Goal: Task Accomplishment & Management: Manage account settings

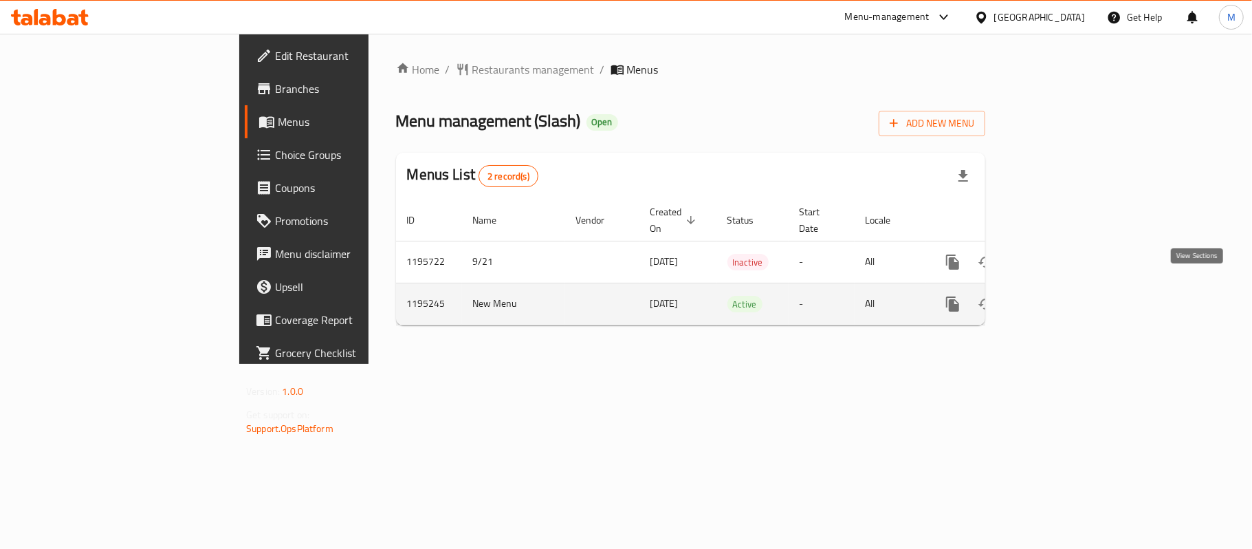
click at [1061, 297] on icon "enhanced table" at bounding box center [1052, 304] width 17 height 17
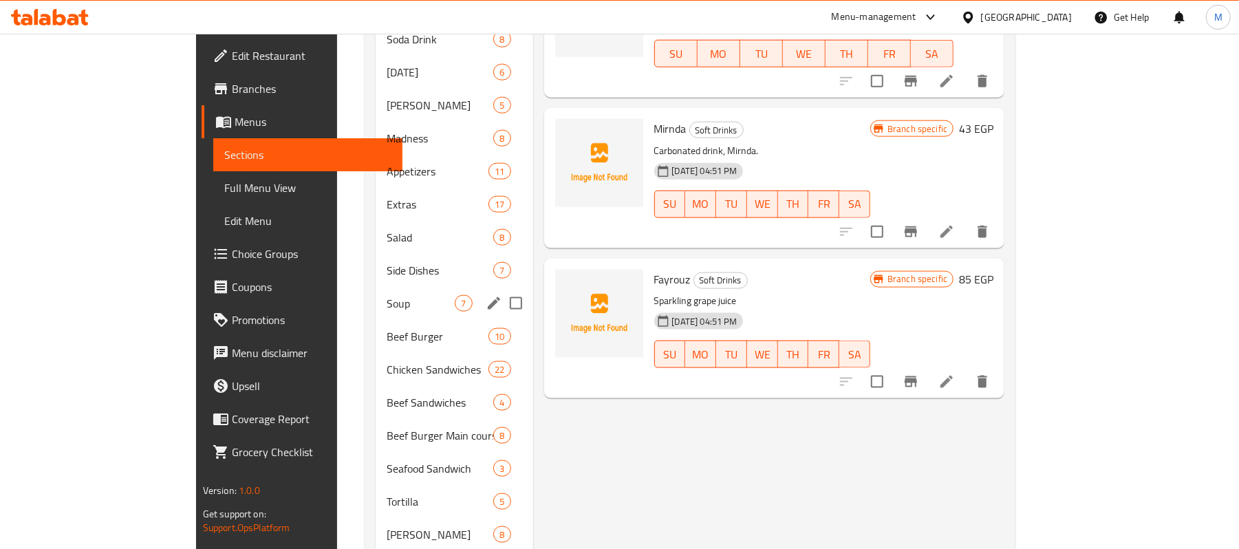
scroll to position [1208, 0]
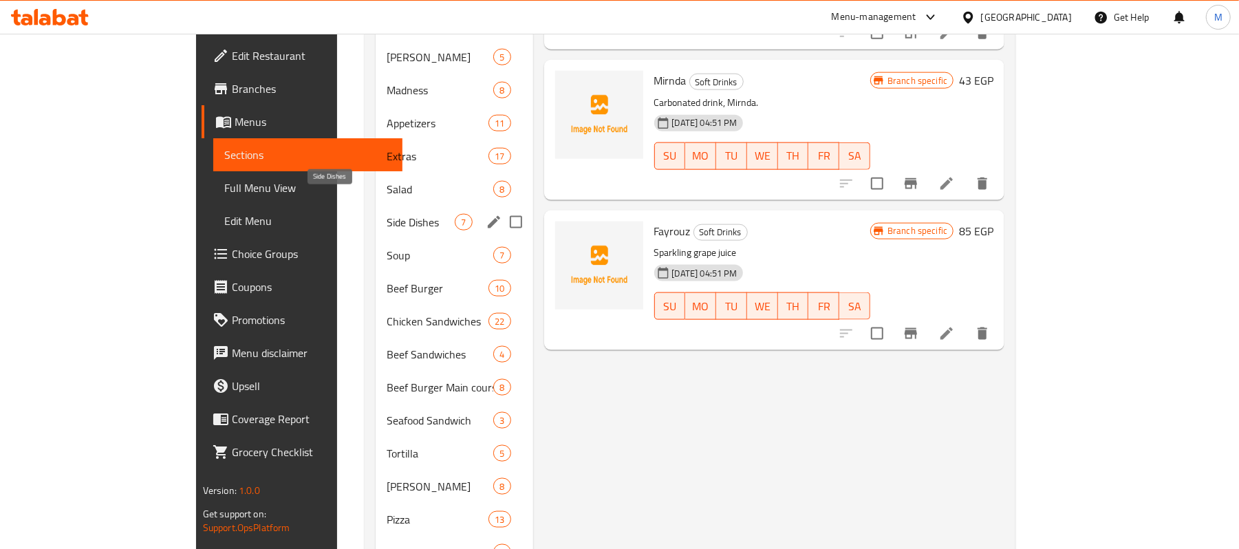
click at [387, 214] on span "Side Dishes" at bounding box center [421, 222] width 68 height 17
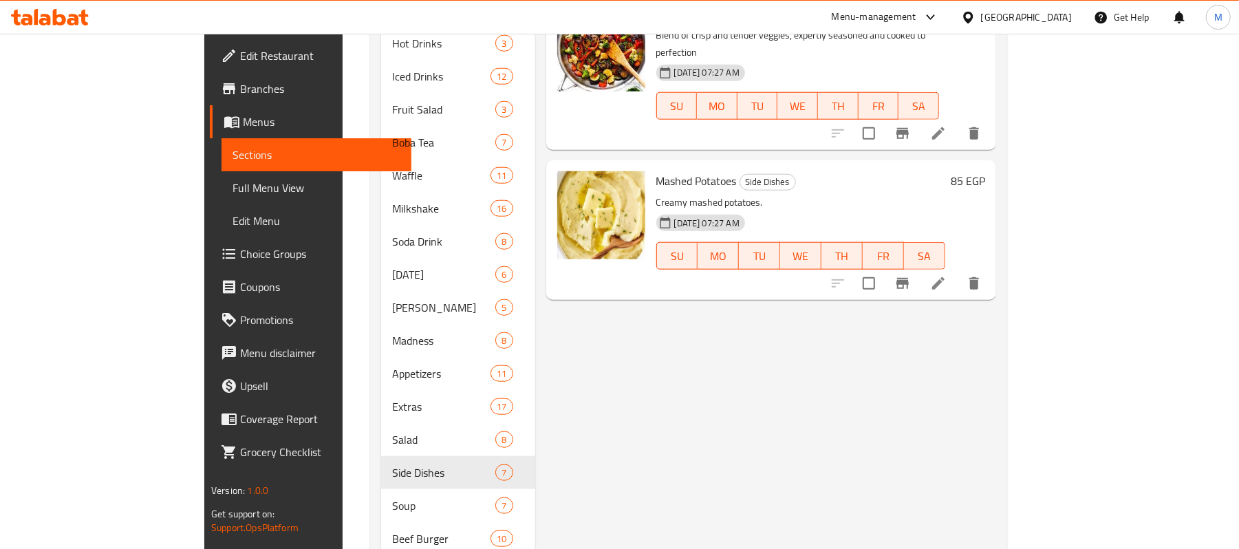
scroll to position [565, 0]
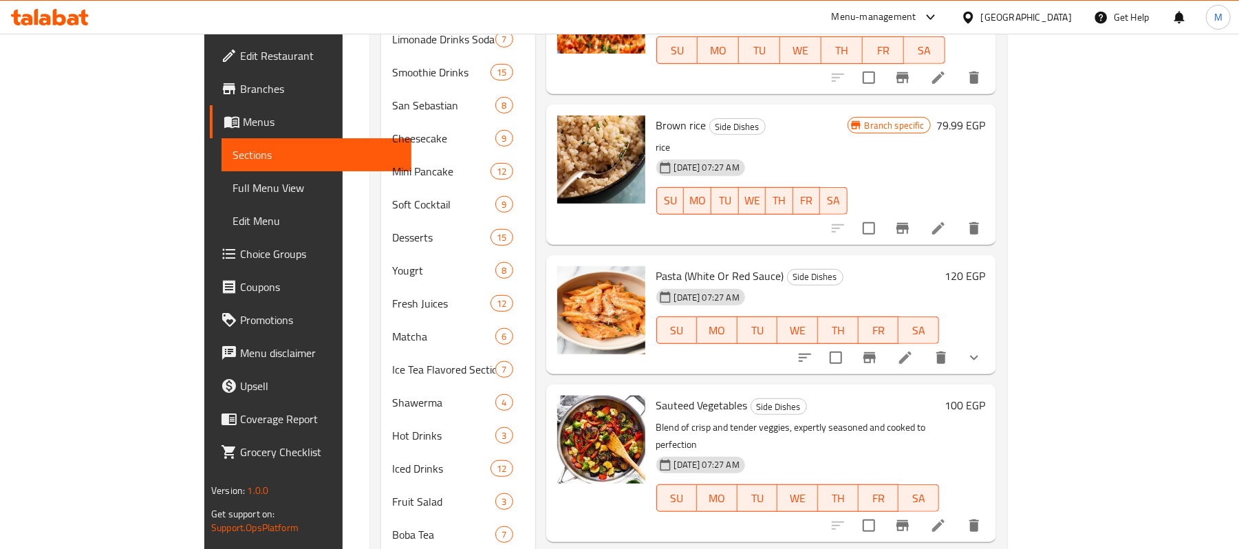
click at [982, 349] on icon "show more" at bounding box center [974, 357] width 17 height 17
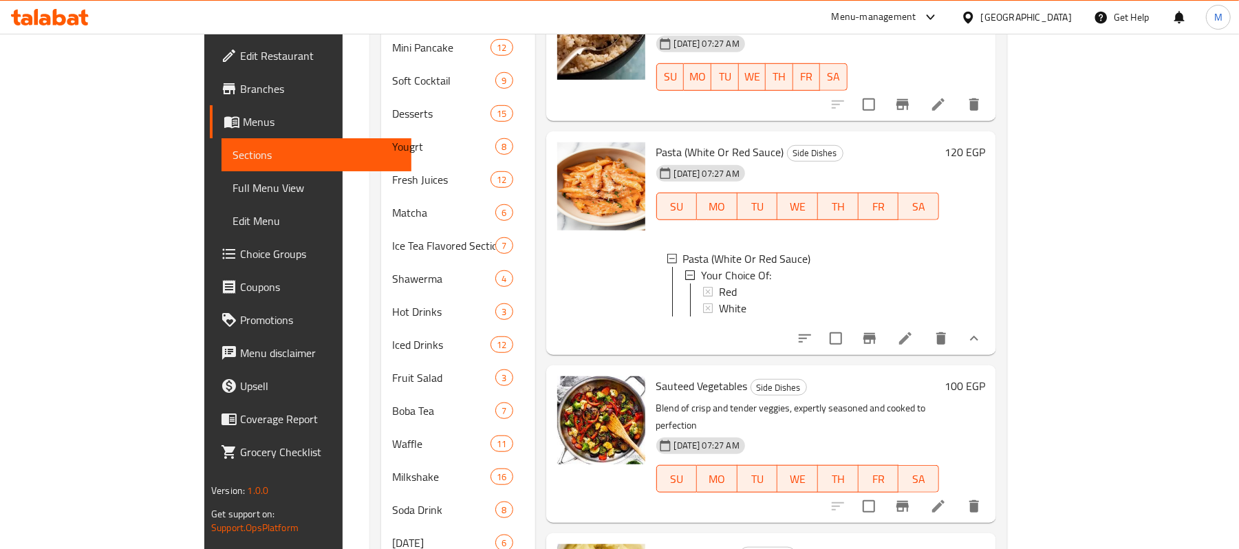
scroll to position [658, 0]
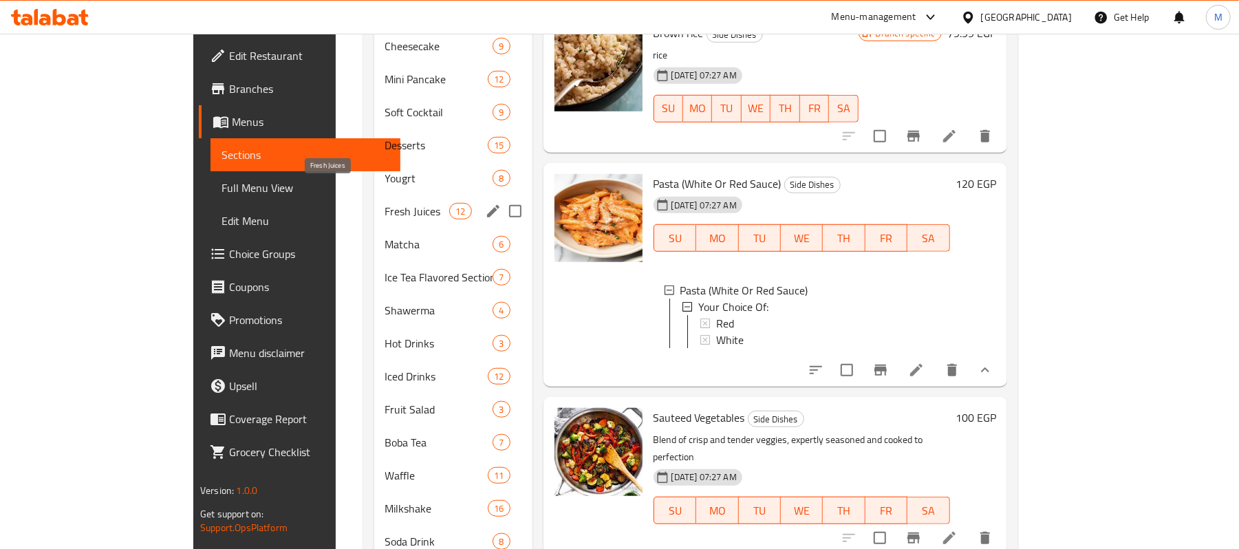
click at [385, 203] on span "Fresh Juices" at bounding box center [417, 211] width 65 height 17
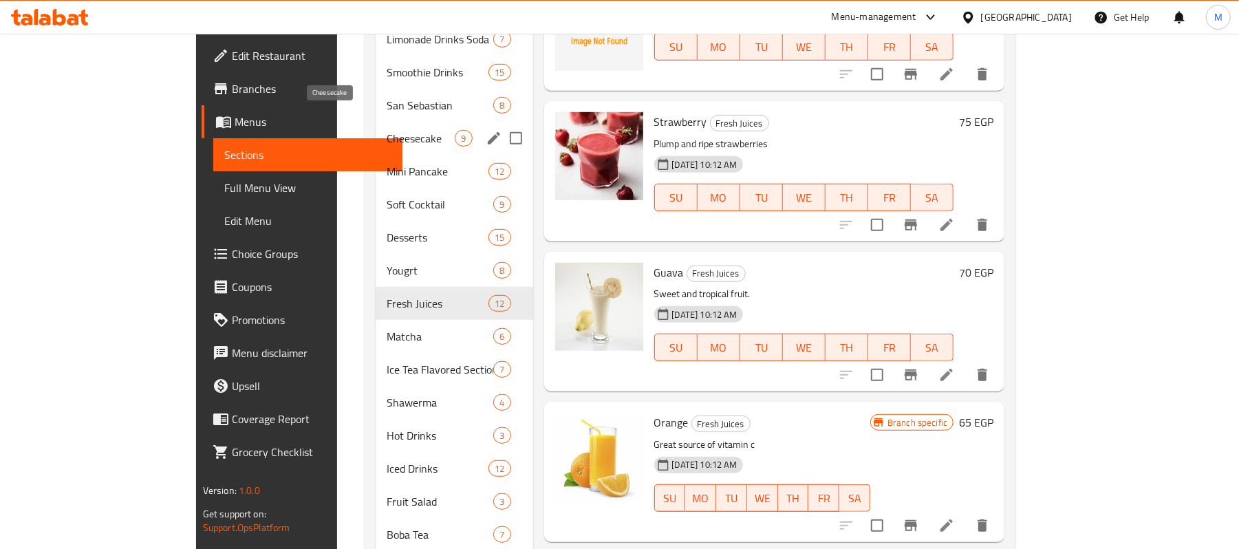
scroll to position [474, 0]
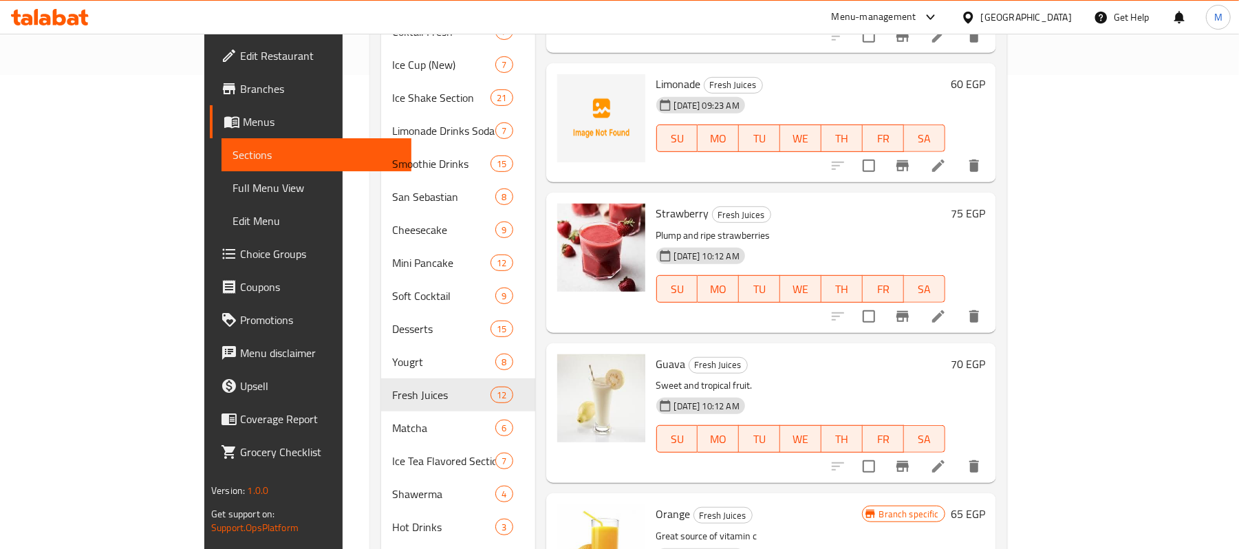
click at [240, 248] on span "Choice Groups" at bounding box center [320, 254] width 160 height 17
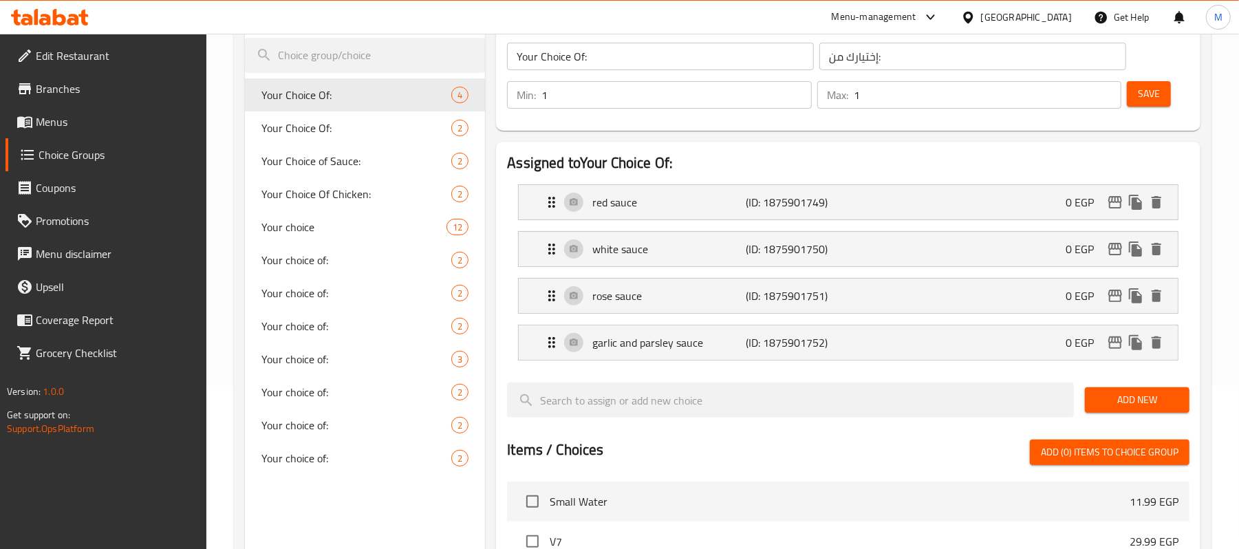
scroll to position [162, 0]
click at [316, 132] on span "Your Choice Of:" at bounding box center [335, 128] width 149 height 17
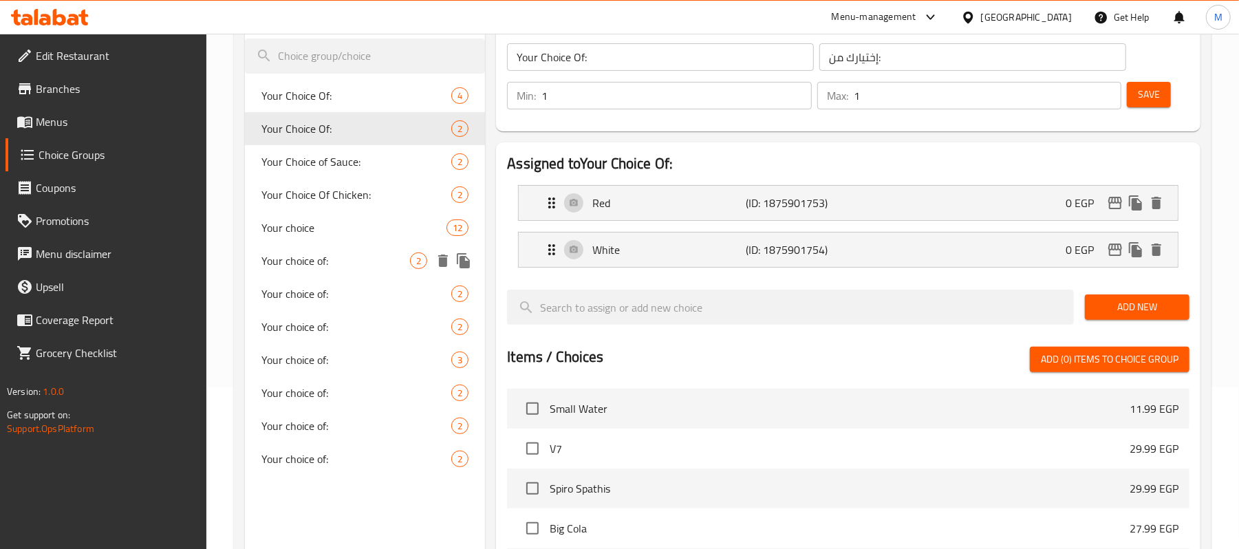
click at [314, 274] on div "Your choice of: 2" at bounding box center [365, 260] width 240 height 33
type input "Your choice of:"
type input "اختيارك من:"
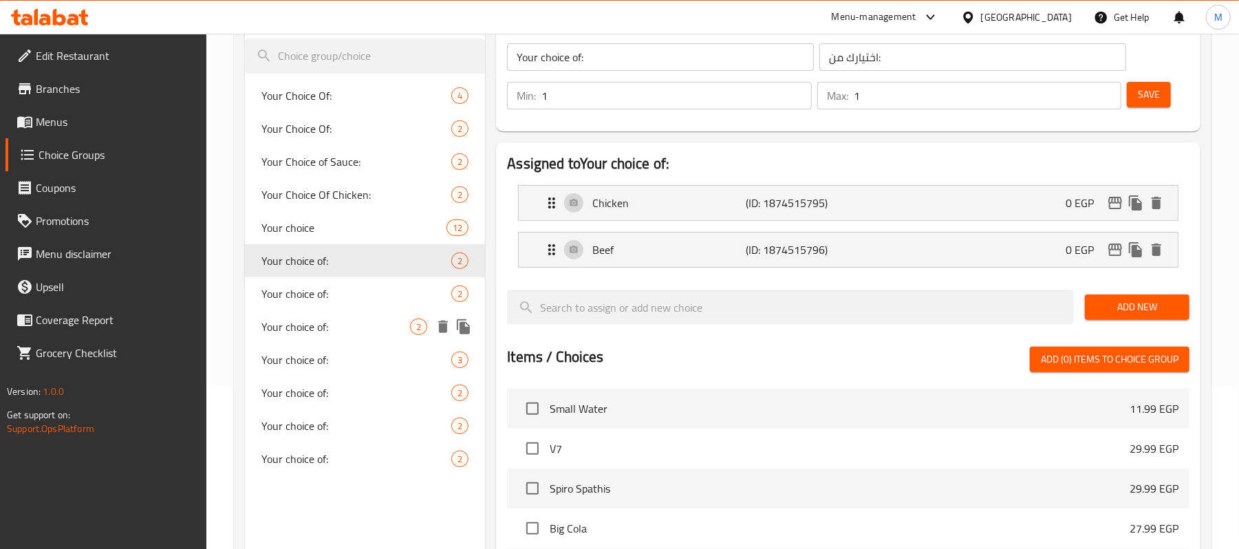
click at [319, 312] on div "Your choice of: 2" at bounding box center [365, 326] width 240 height 33
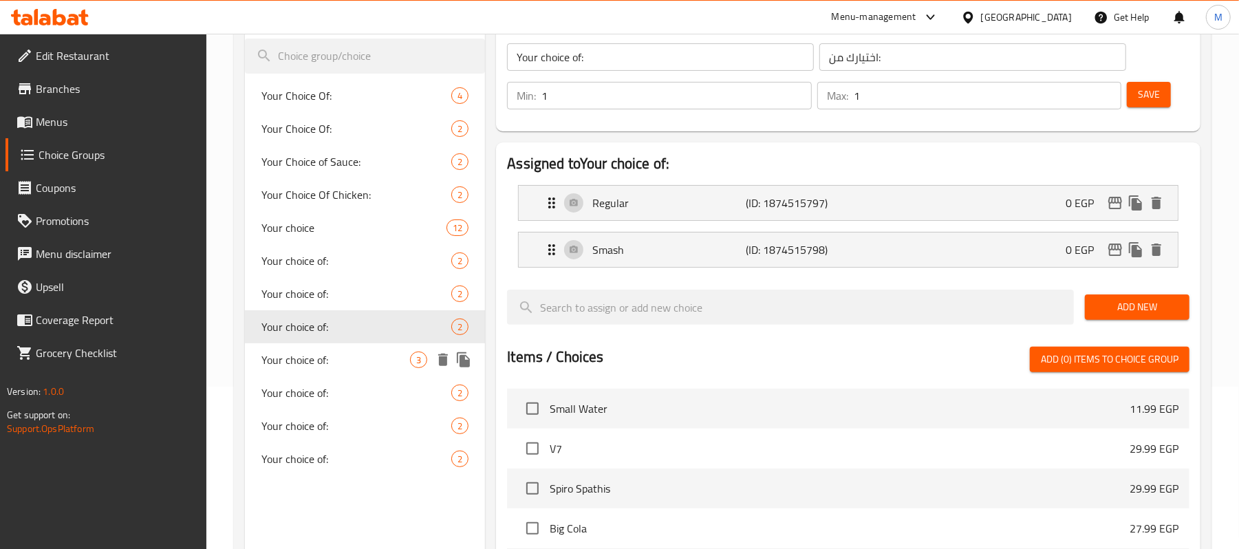
click at [311, 359] on span "Your choice of:" at bounding box center [335, 359] width 149 height 17
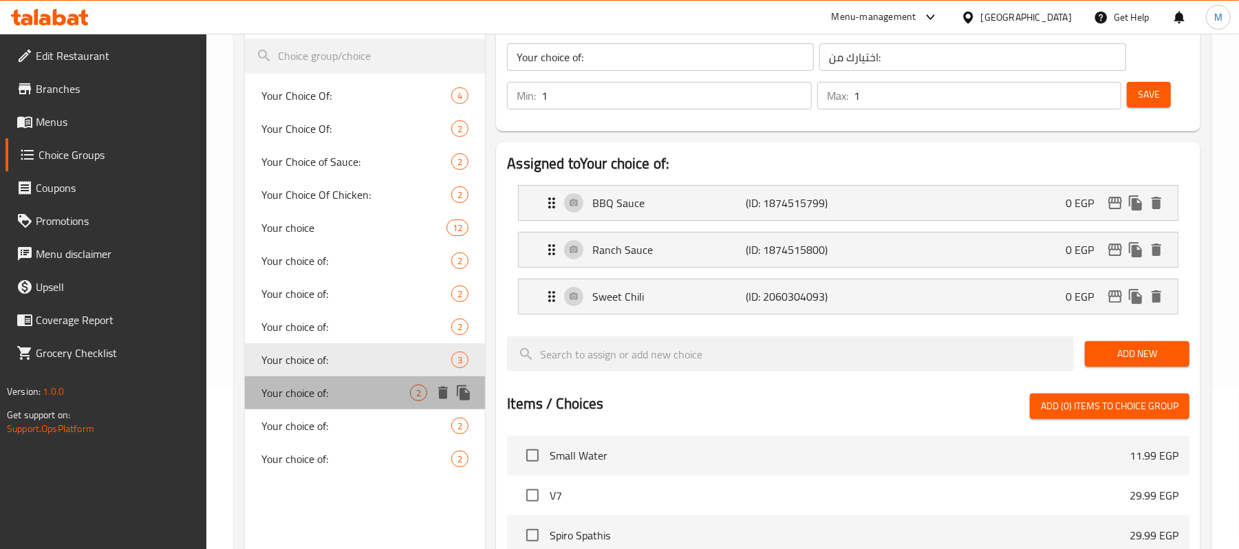
click at [309, 387] on span "Your choice of:" at bounding box center [335, 392] width 149 height 17
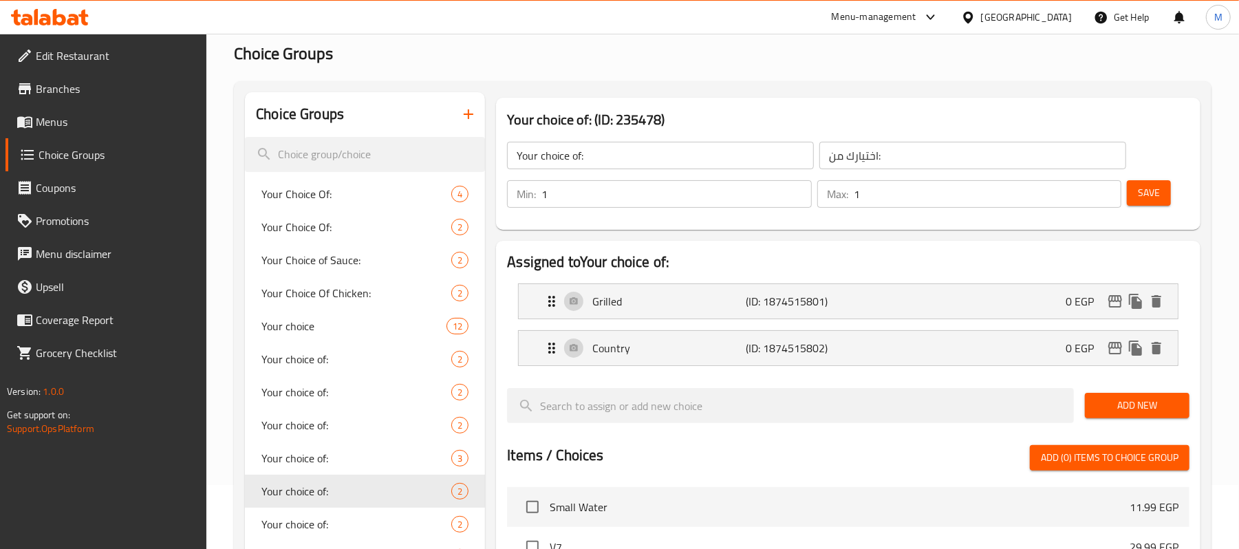
scroll to position [0, 0]
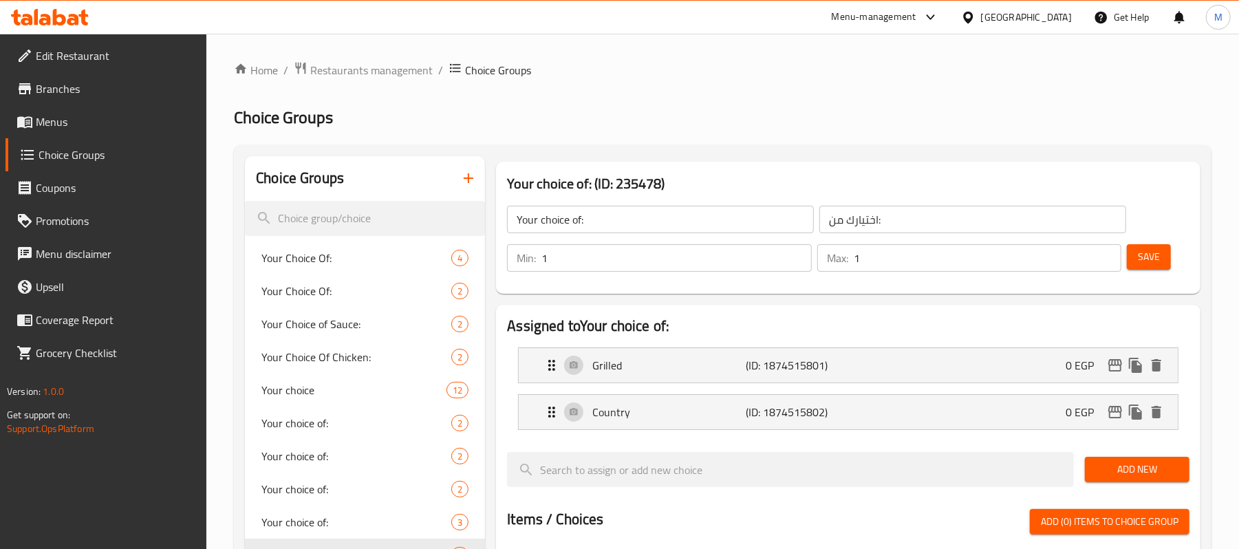
click at [53, 116] on span "Menus" at bounding box center [116, 121] width 160 height 17
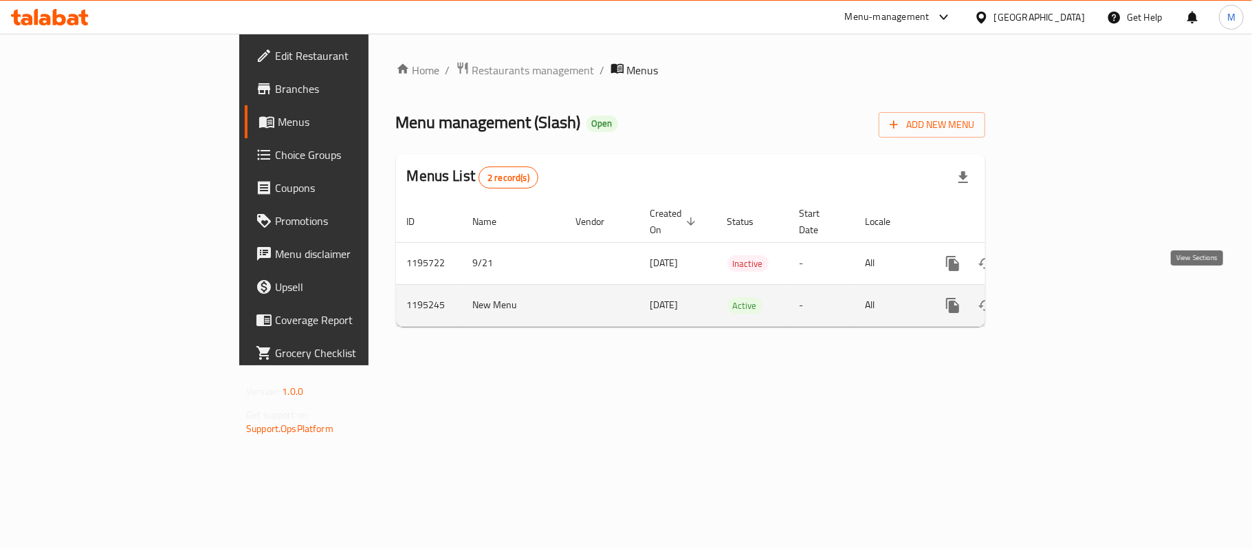
click at [1061, 297] on icon "enhanced table" at bounding box center [1052, 305] width 17 height 17
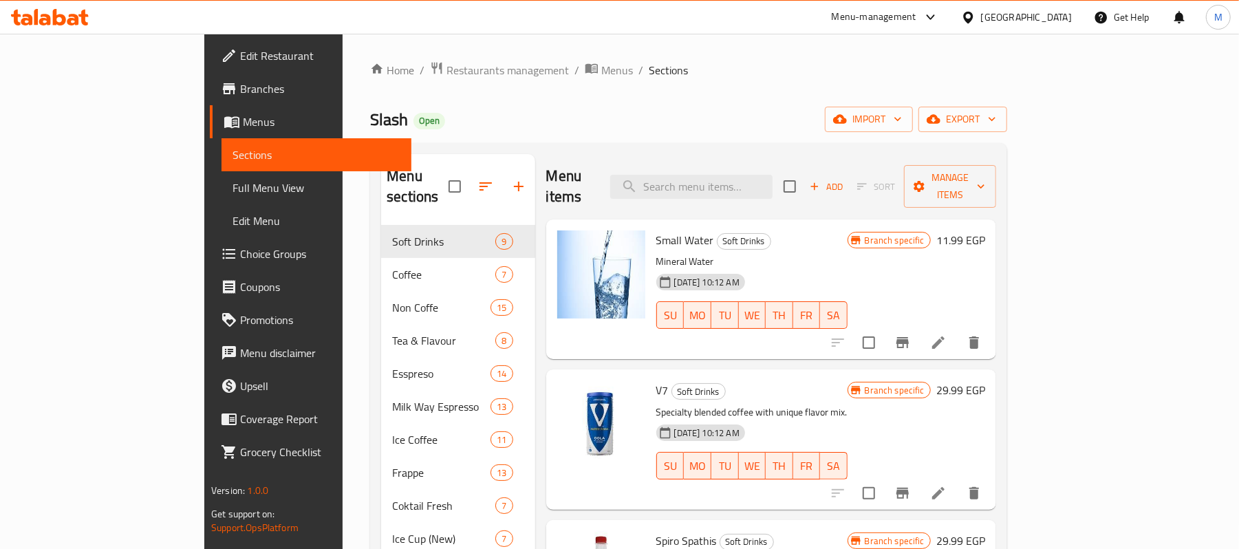
scroll to position [1069, 0]
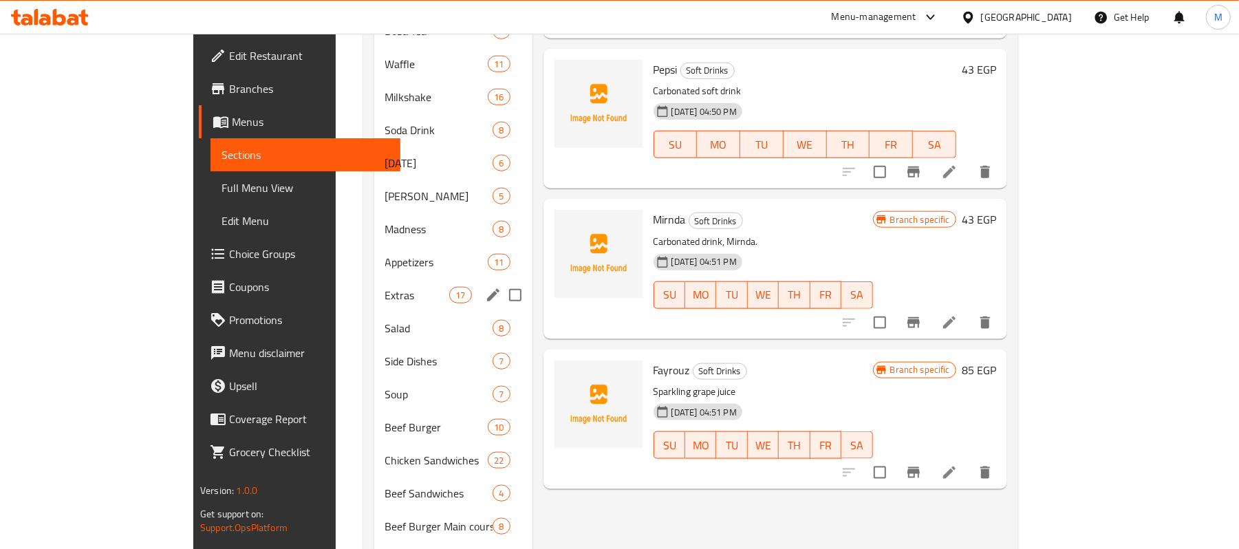
click at [385, 287] on span "Extras" at bounding box center [417, 295] width 65 height 17
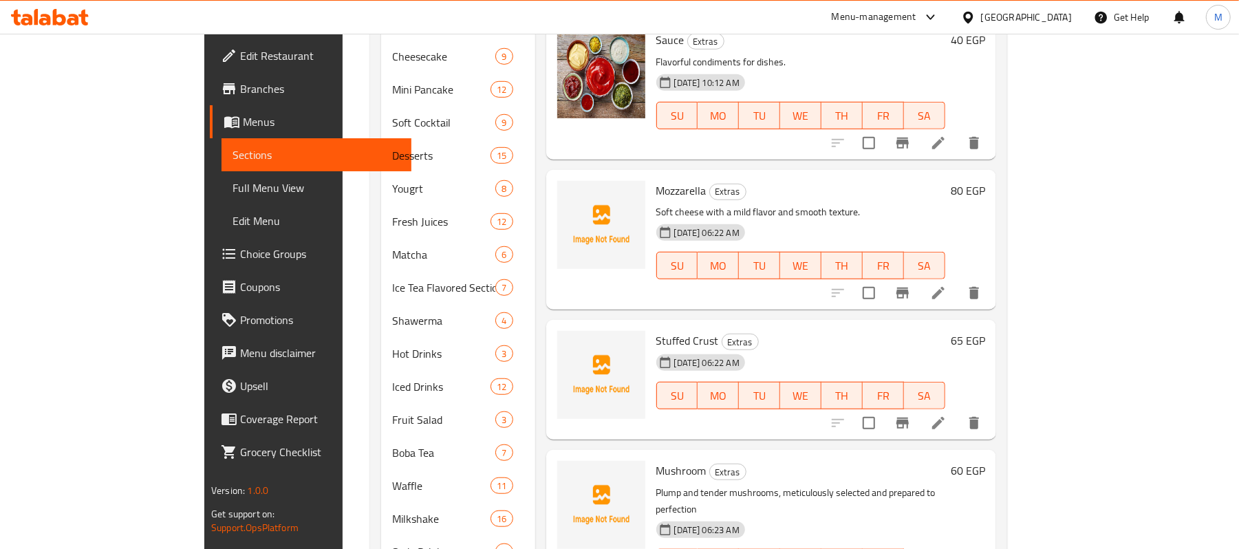
scroll to position [550, 0]
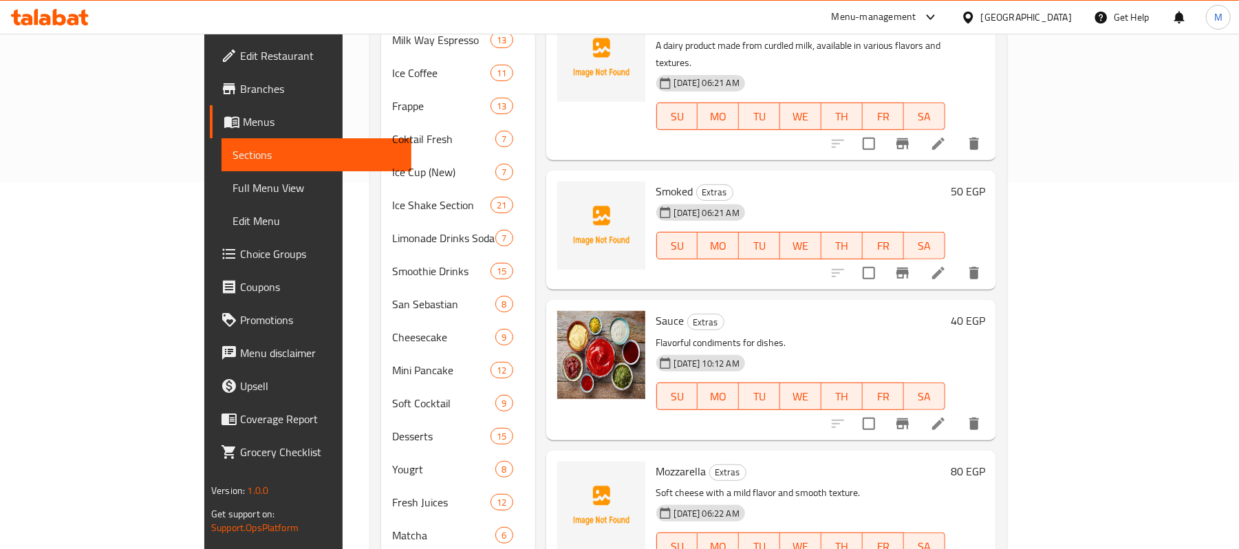
click at [44, 8] on div at bounding box center [50, 17] width 100 height 28
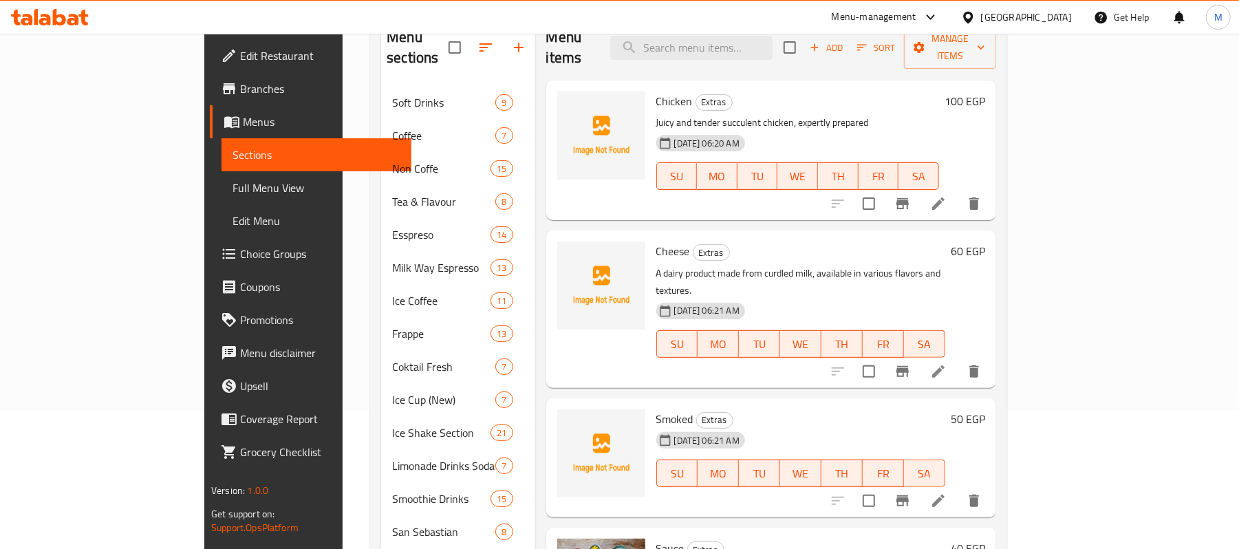
scroll to position [0, 0]
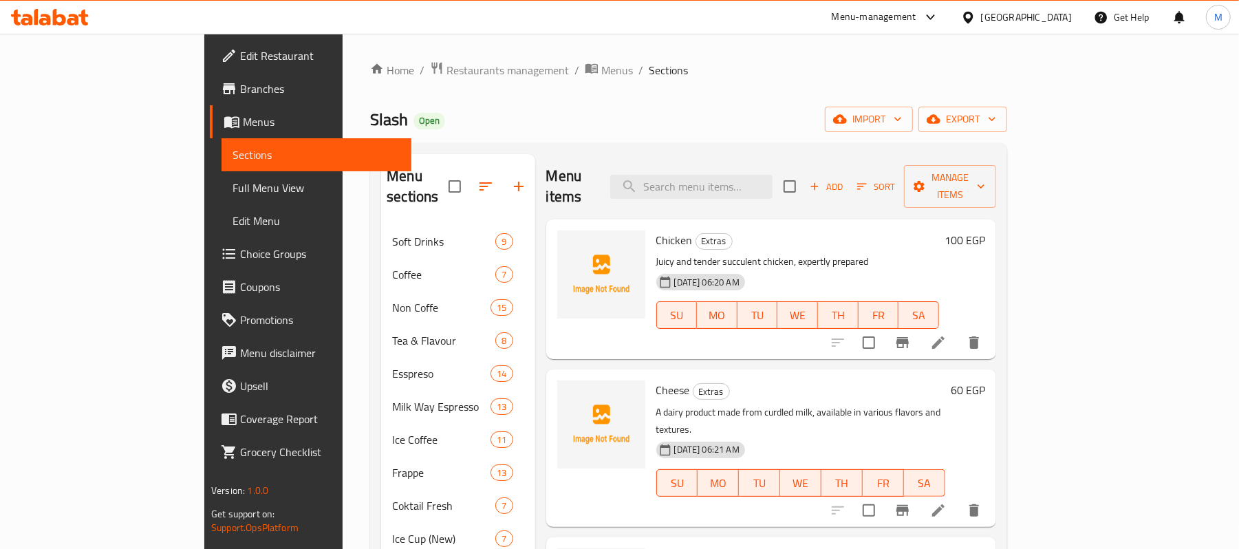
click at [59, 23] on icon at bounding box center [59, 17] width 13 height 17
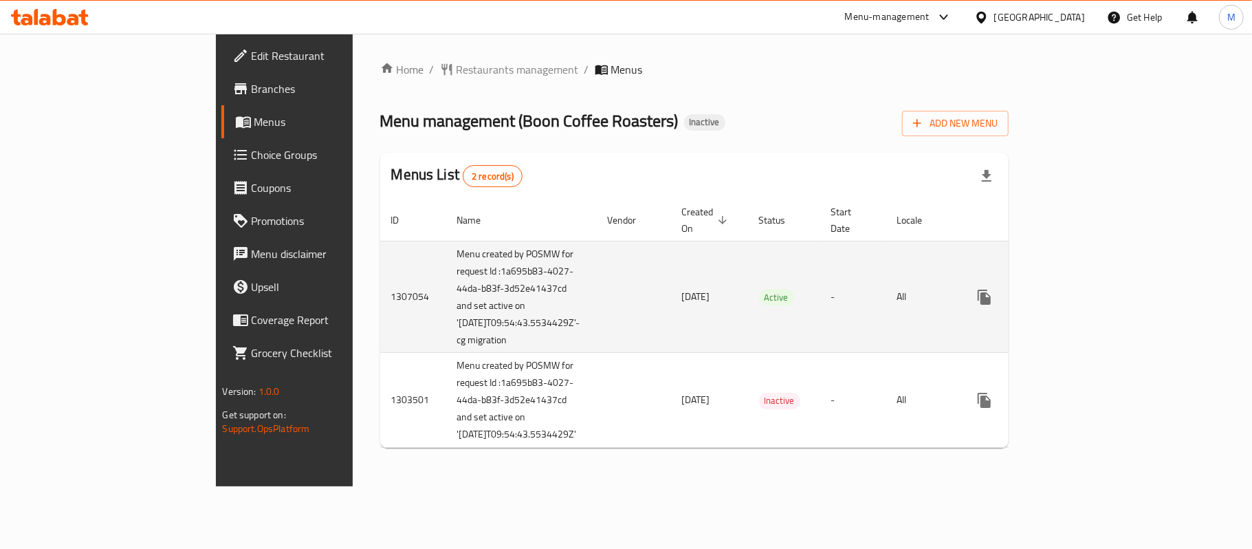
click at [1090, 292] on icon "enhanced table" at bounding box center [1084, 297] width 12 height 12
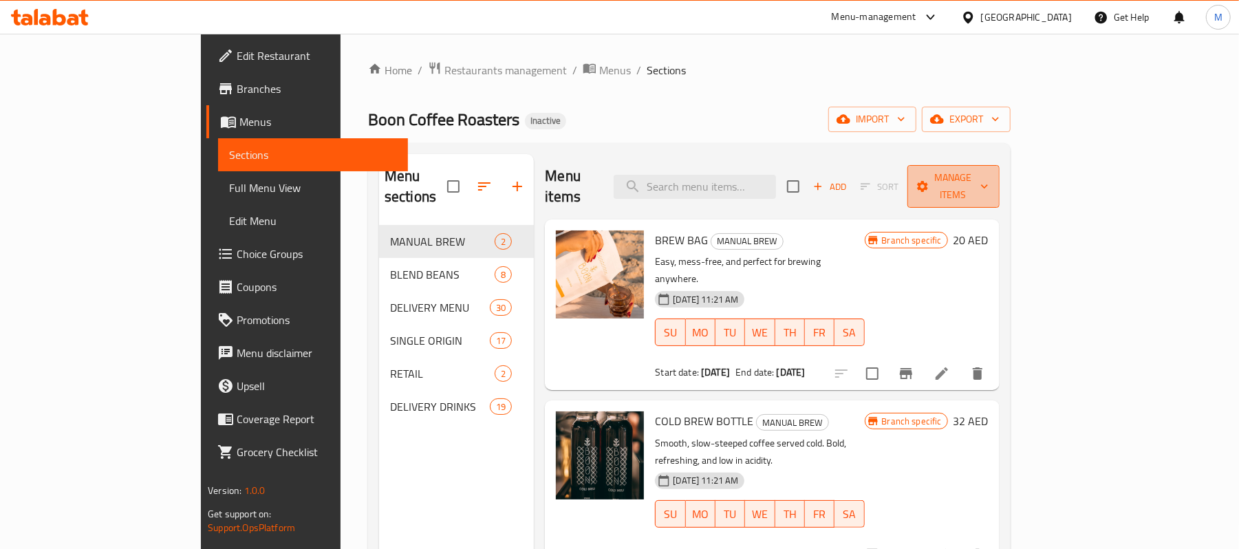
click at [988, 172] on span "Manage items" at bounding box center [953, 186] width 70 height 34
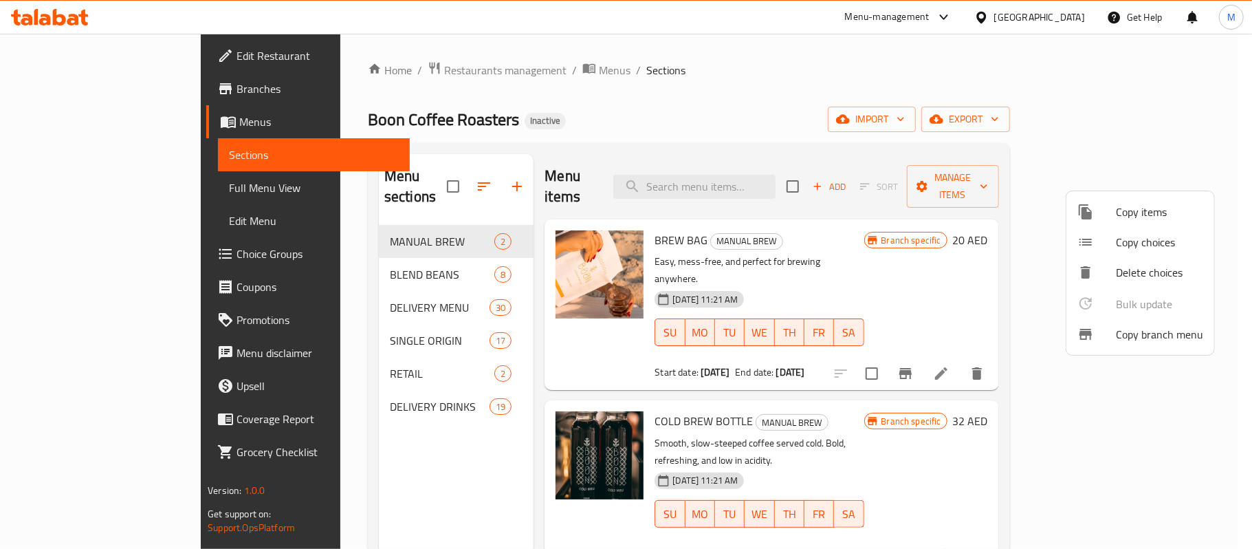
click at [1183, 122] on div at bounding box center [626, 274] width 1252 height 549
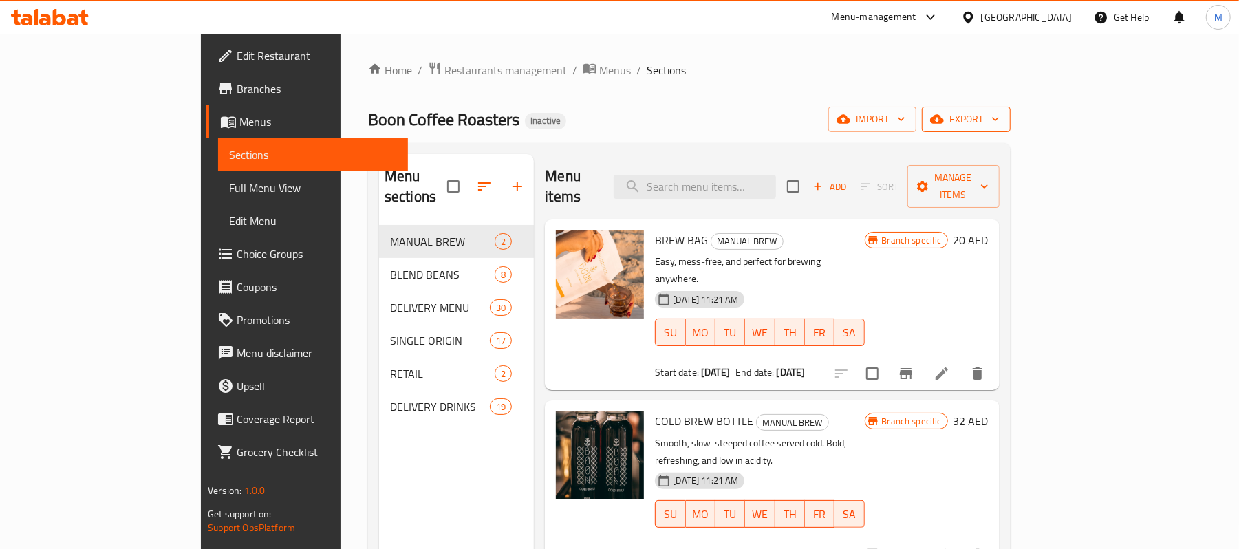
click at [999, 114] on span "export" at bounding box center [966, 119] width 67 height 17
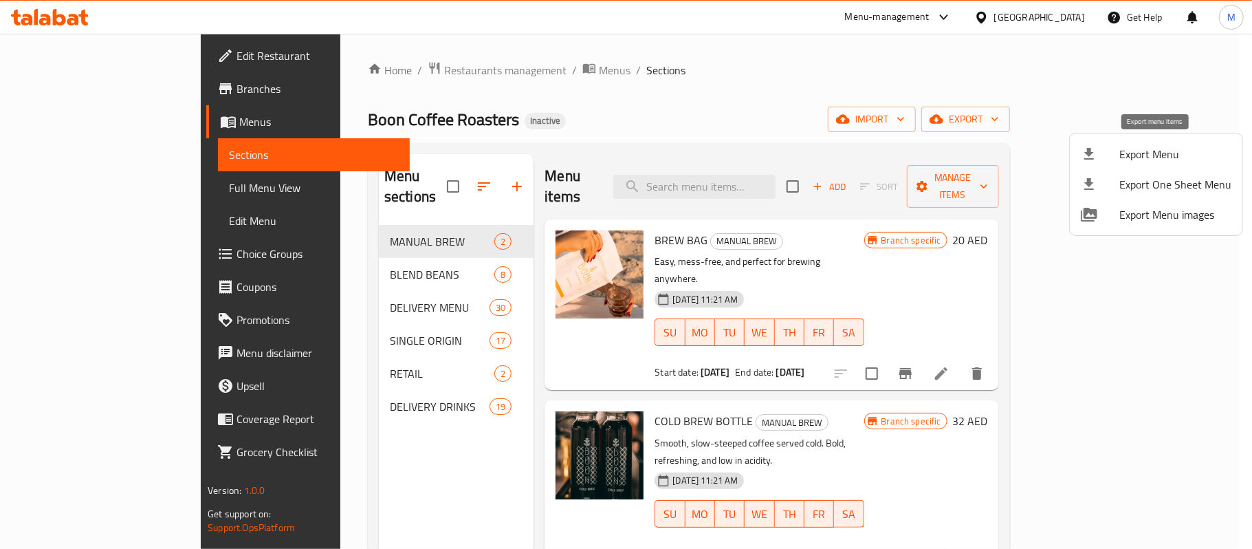
click at [1144, 160] on span "Export Menu" at bounding box center [1176, 154] width 112 height 17
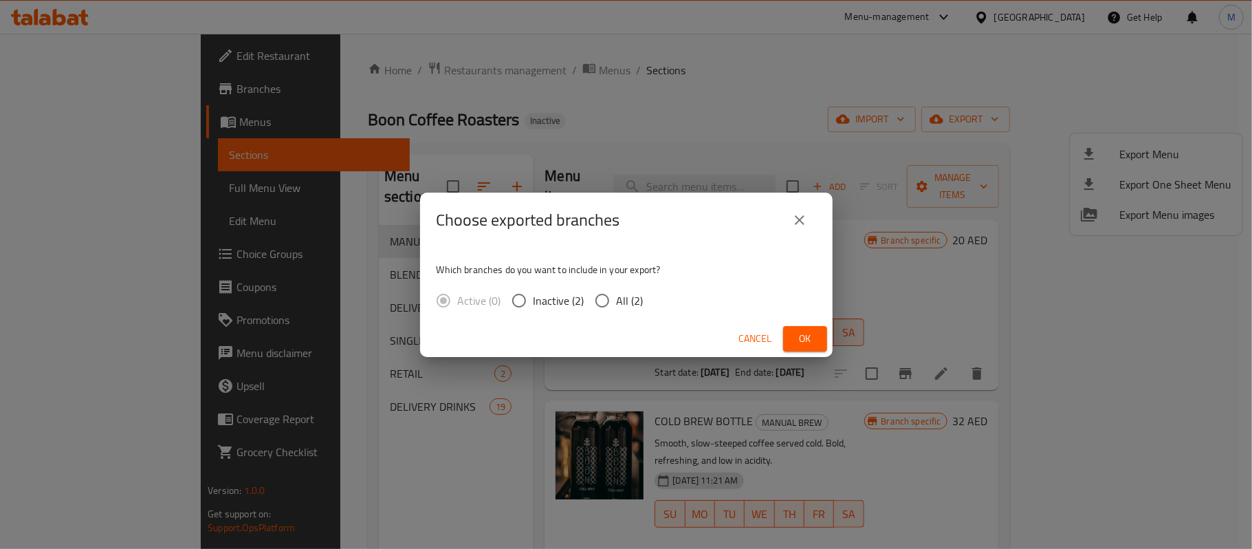
click at [600, 294] on input "All (2)" at bounding box center [602, 300] width 29 height 29
radio input "true"
click at [810, 337] on span "Ok" at bounding box center [805, 338] width 22 height 17
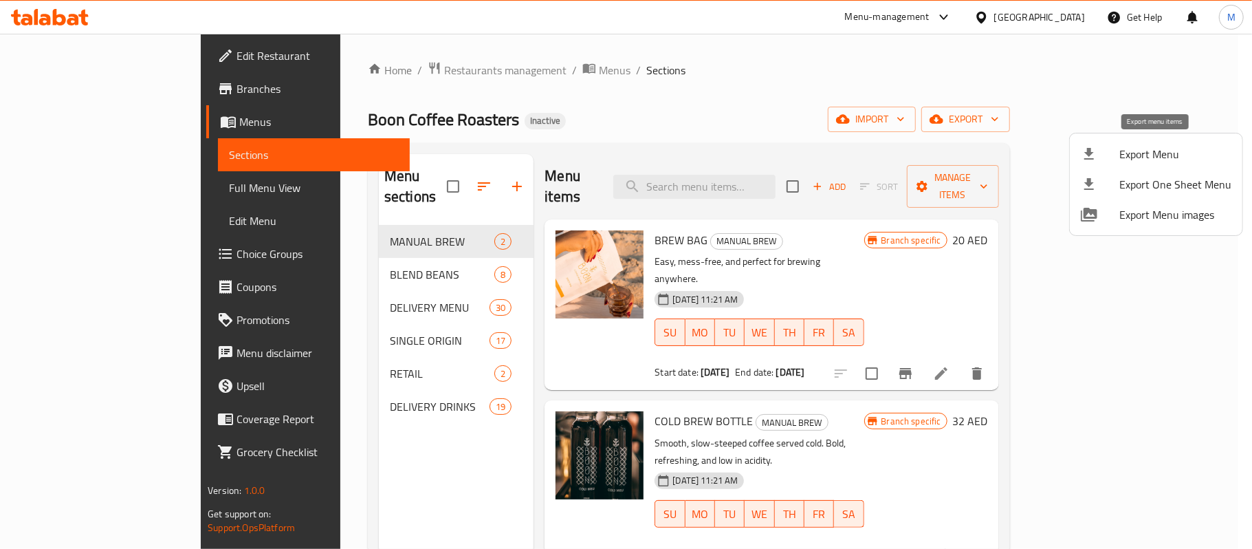
click at [1144, 146] on span "Export Menu" at bounding box center [1176, 154] width 112 height 17
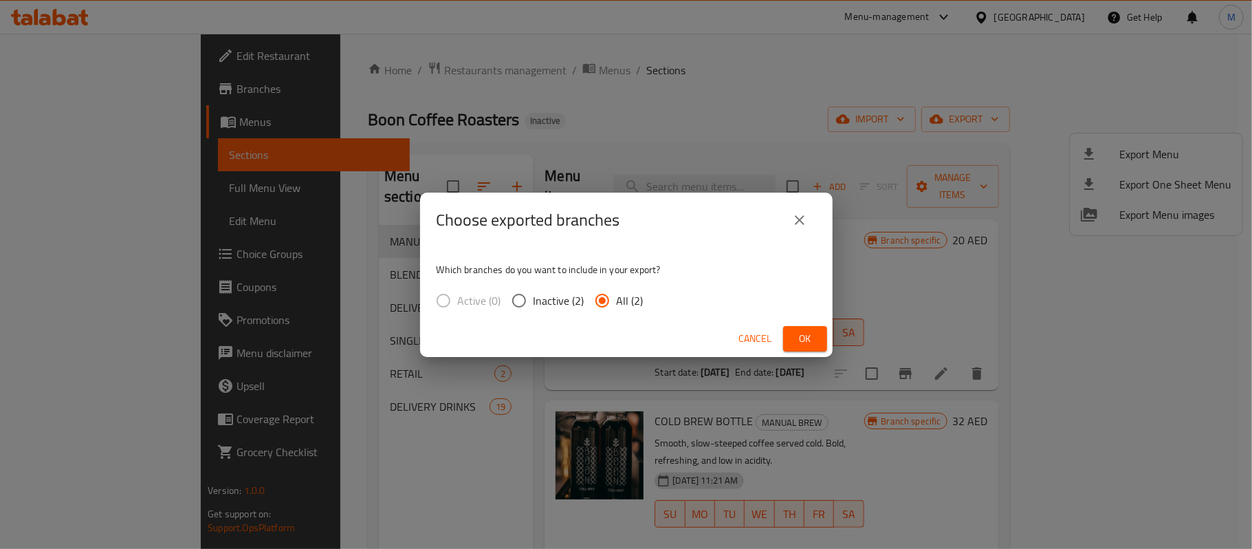
drag, startPoint x: 801, startPoint y: 339, endPoint x: 803, endPoint y: 347, distance: 7.8
click at [801, 341] on span "Ok" at bounding box center [805, 338] width 22 height 17
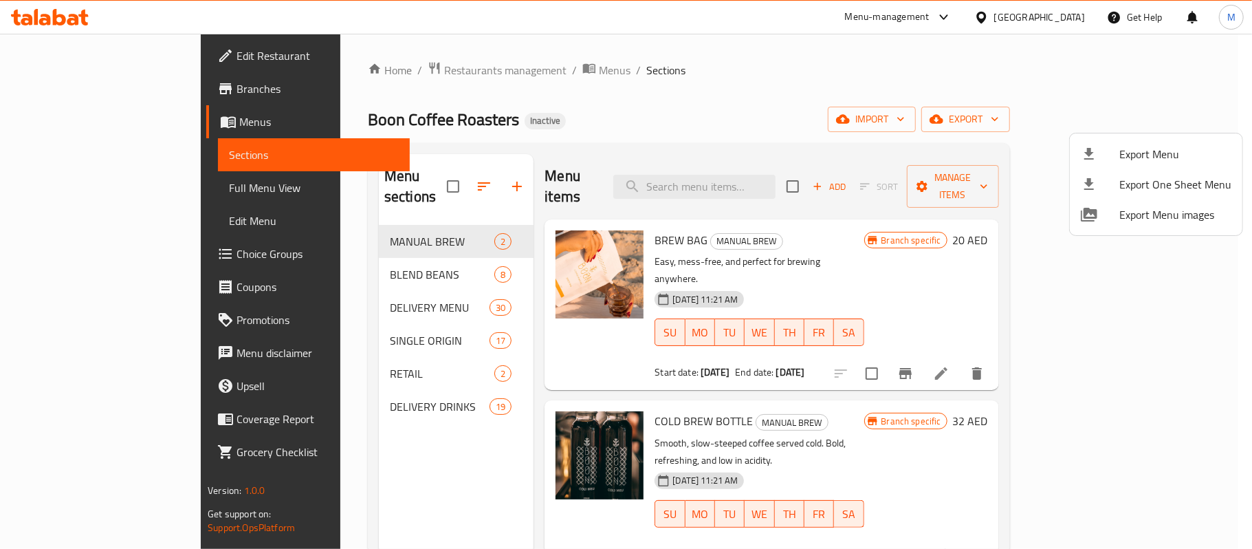
drag, startPoint x: 47, startPoint y: 221, endPoint x: 56, endPoint y: 224, distance: 9.2
click at [48, 221] on div at bounding box center [626, 274] width 1252 height 549
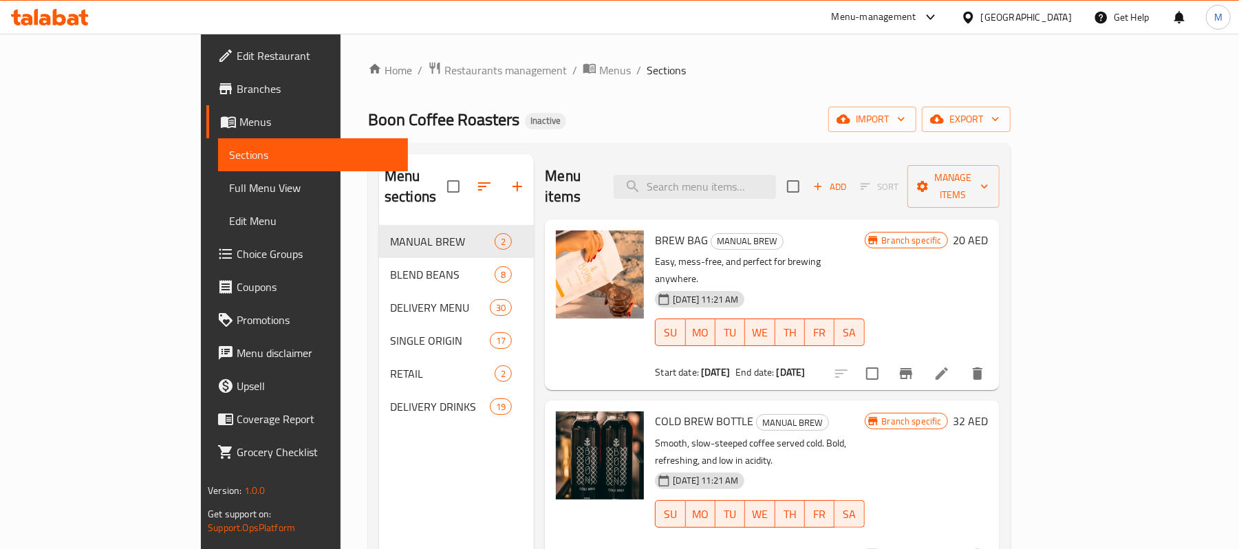
click at [239, 124] on span "Menus" at bounding box center [317, 121] width 157 height 17
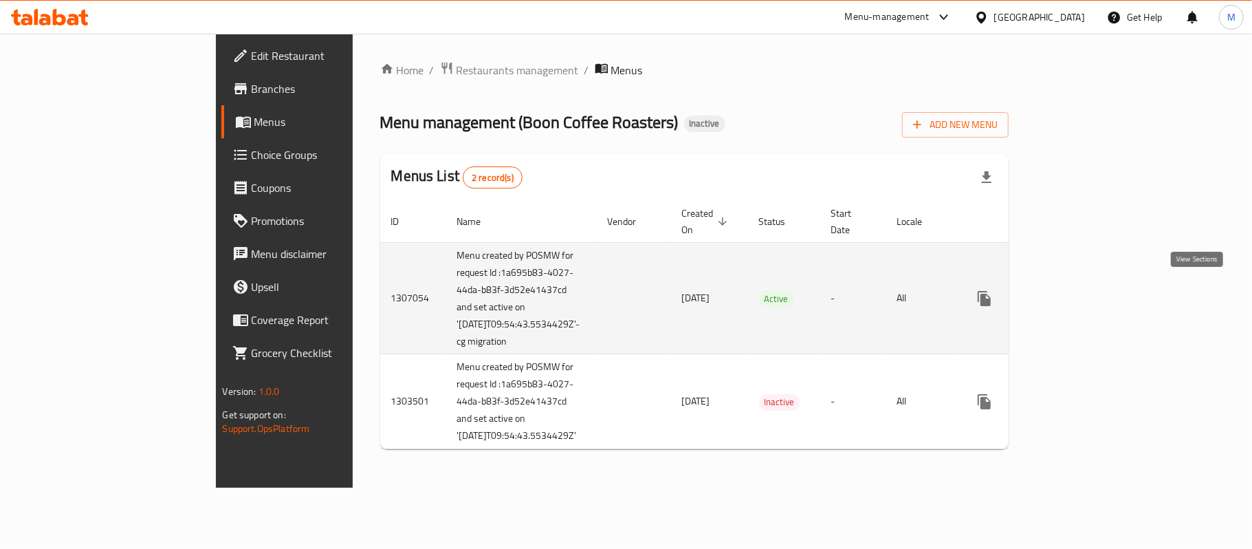
click at [1092, 290] on icon "enhanced table" at bounding box center [1084, 298] width 17 height 17
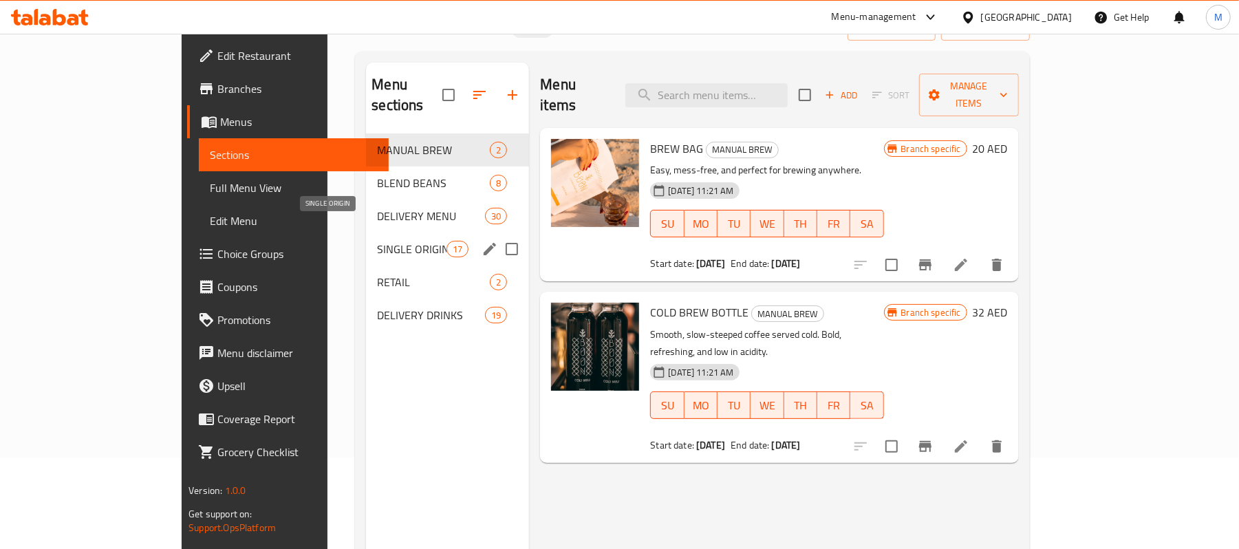
scroll to position [10, 0]
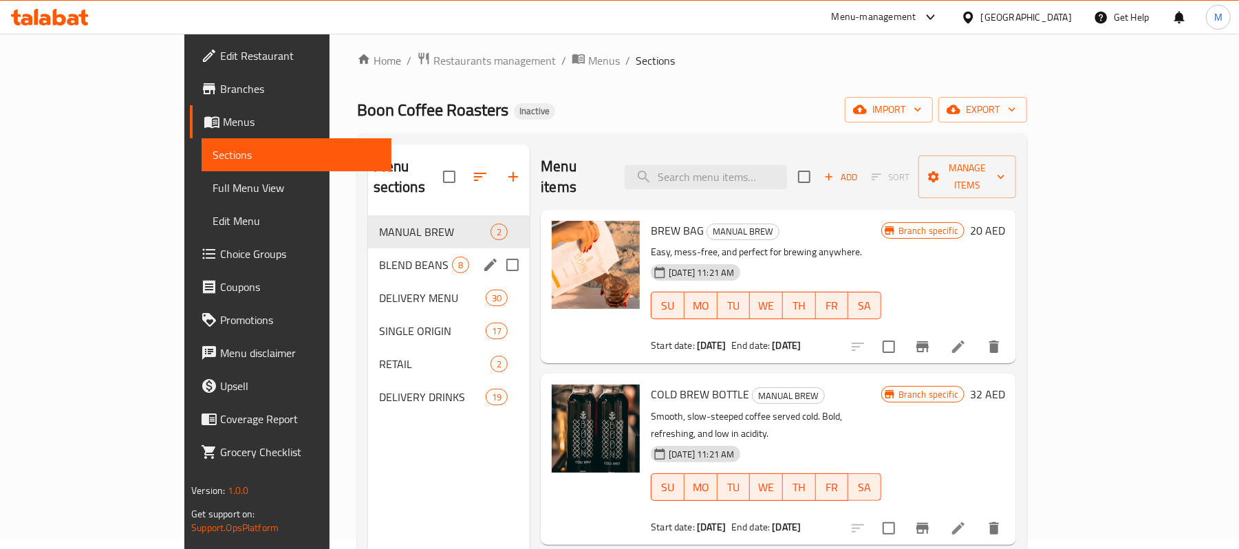
click at [368, 248] on div "BLEND BEANS 8" at bounding box center [449, 264] width 162 height 33
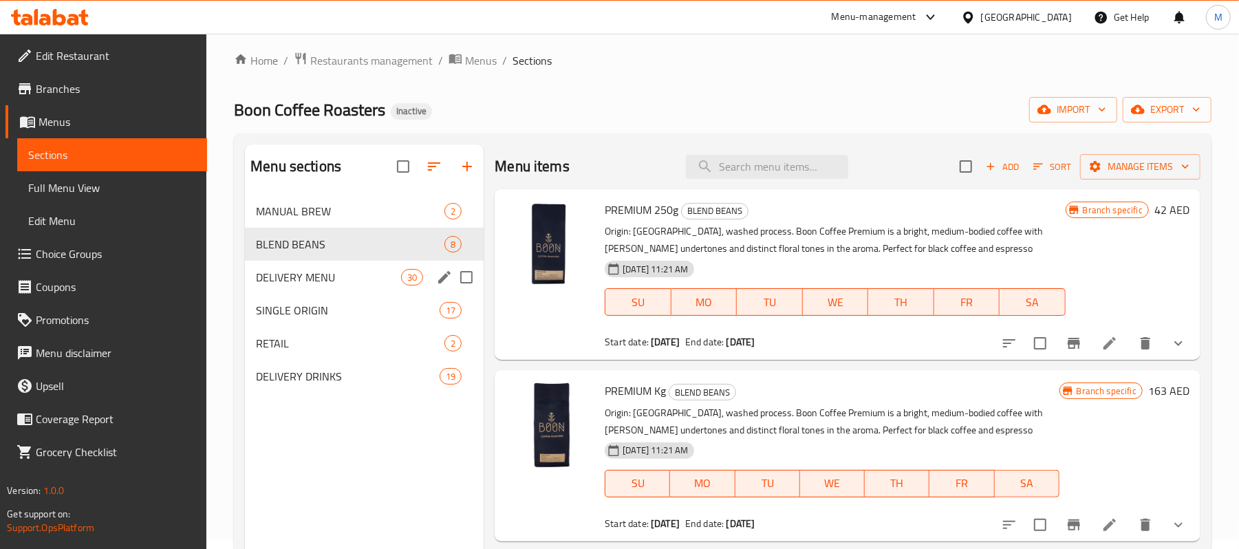
click at [316, 264] on div "DELIVERY MENU 30" at bounding box center [364, 277] width 239 height 33
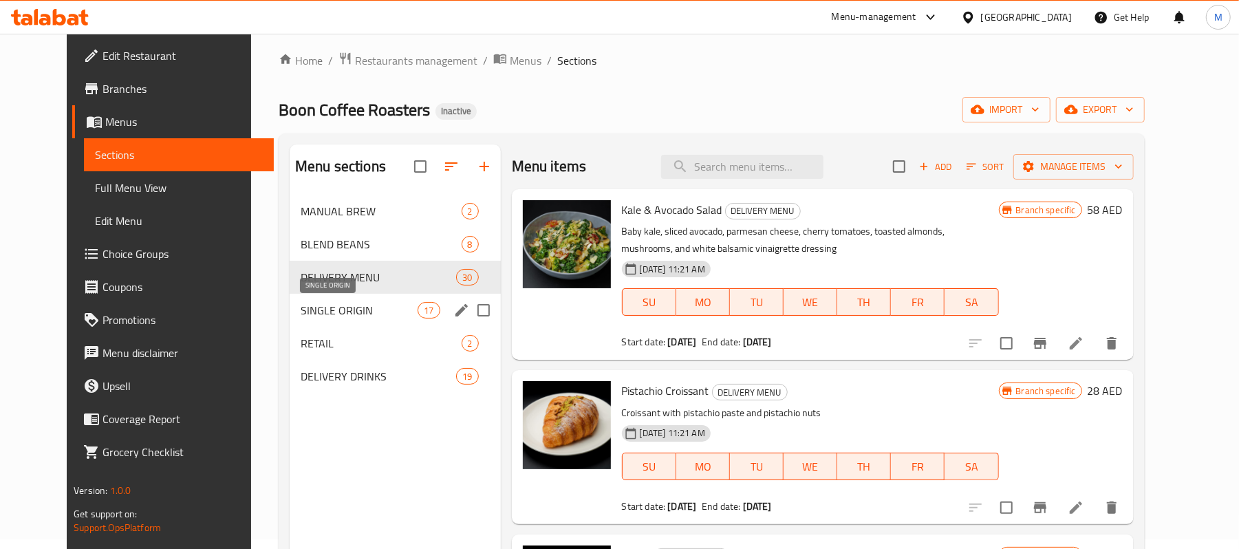
click at [320, 323] on div "SINGLE ORIGIN 17" at bounding box center [395, 310] width 211 height 33
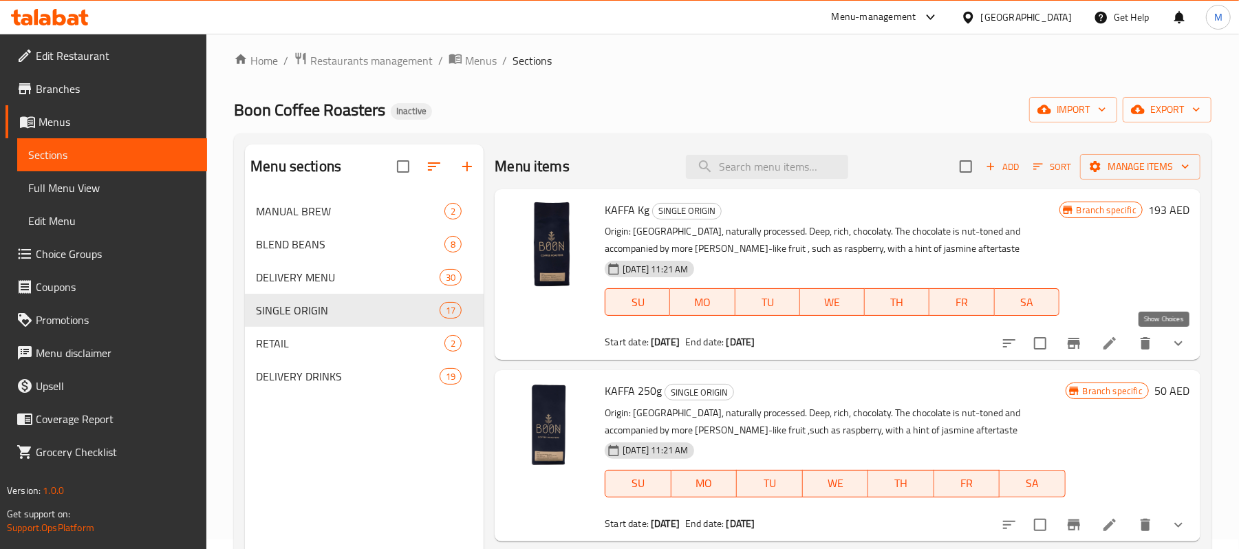
click at [1170, 347] on icon "show more" at bounding box center [1178, 343] width 17 height 17
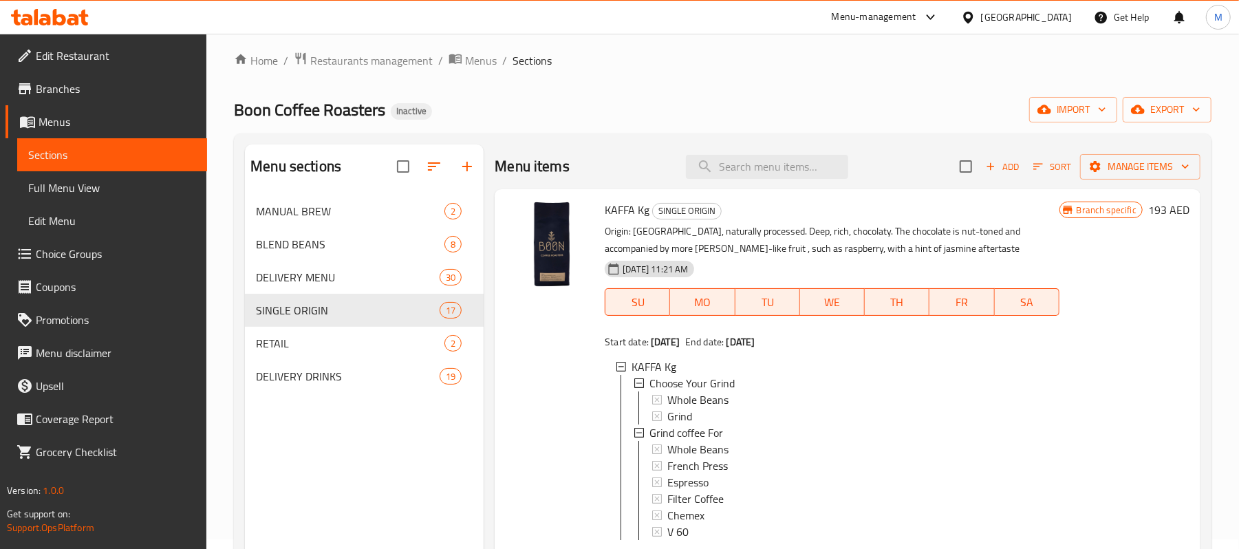
scroll to position [183, 0]
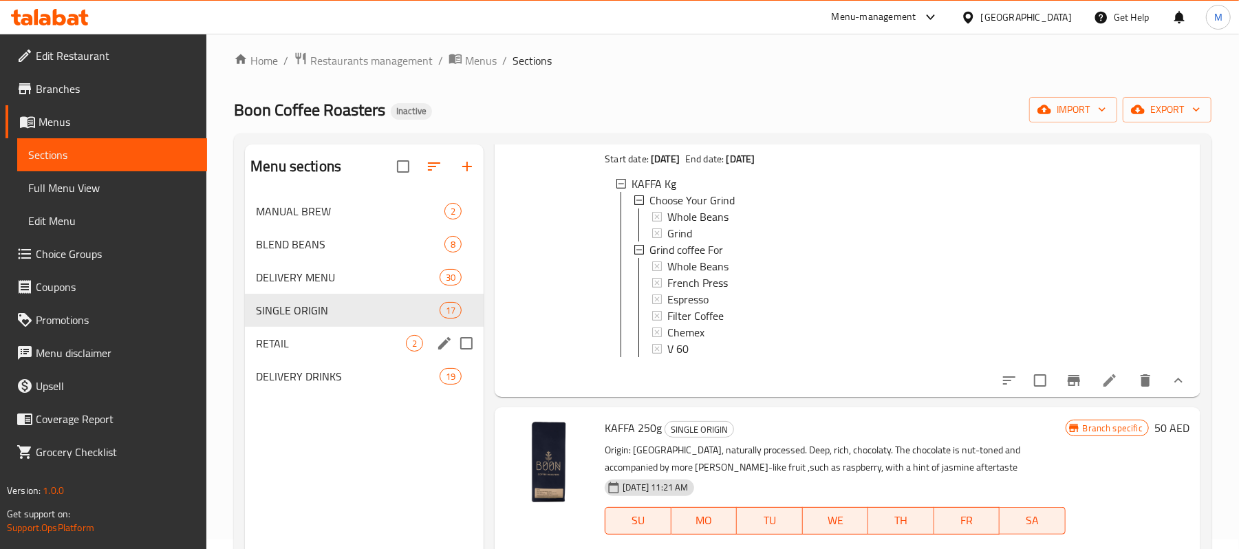
click at [272, 336] on span "RETAIL" at bounding box center [331, 343] width 150 height 17
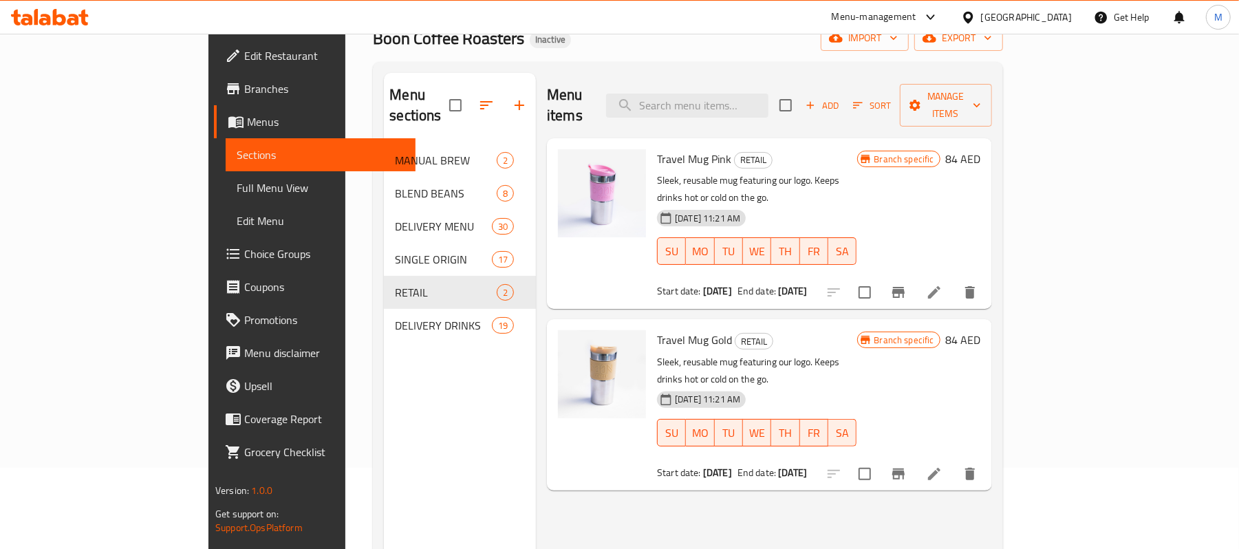
scroll to position [102, 0]
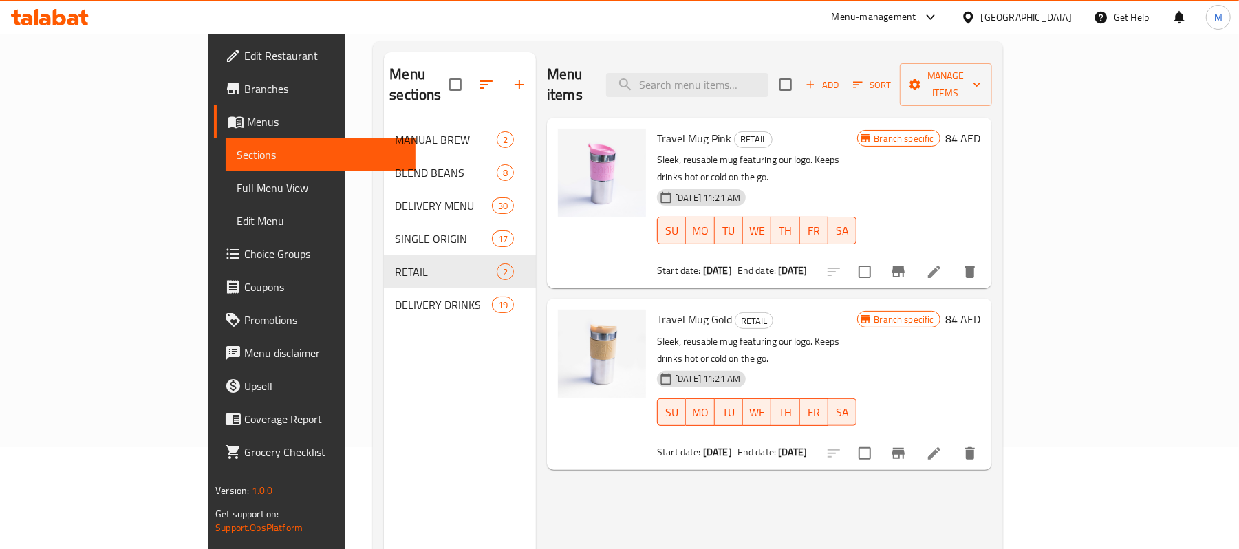
click at [66, 12] on icon at bounding box center [50, 17] width 78 height 17
